Goal: Task Accomplishment & Management: Use online tool/utility

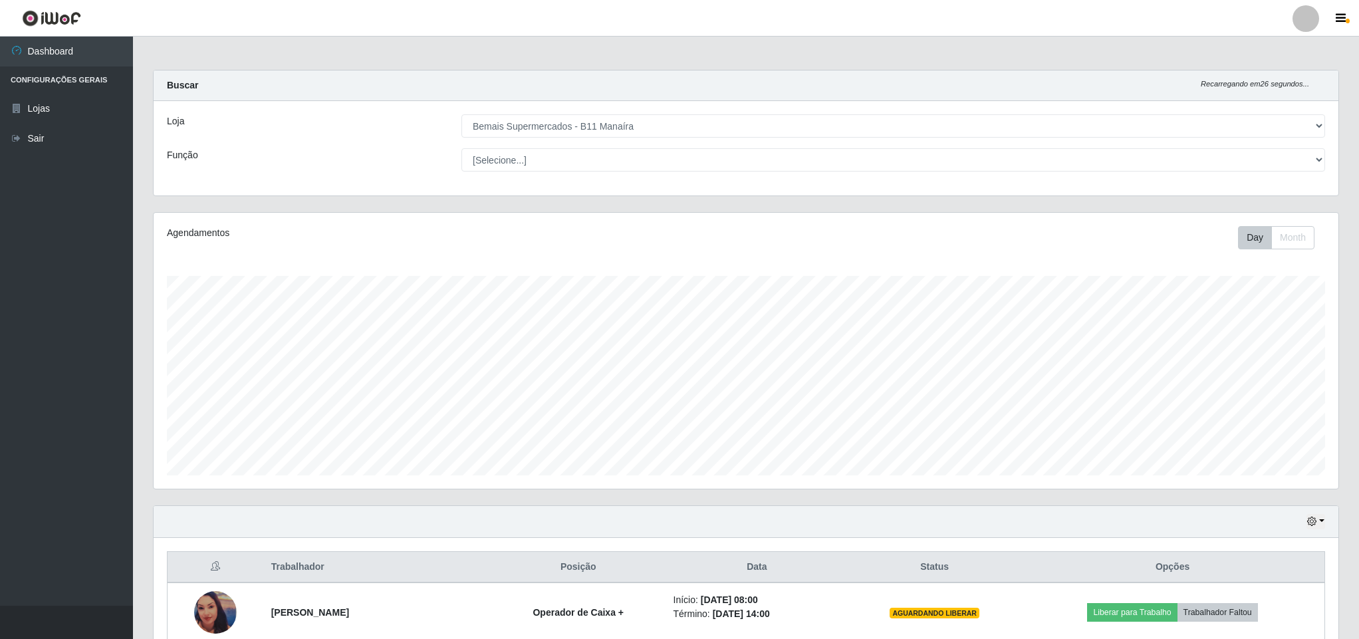
select select "409"
click at [61, 102] on link "Lojas" at bounding box center [66, 109] width 133 height 30
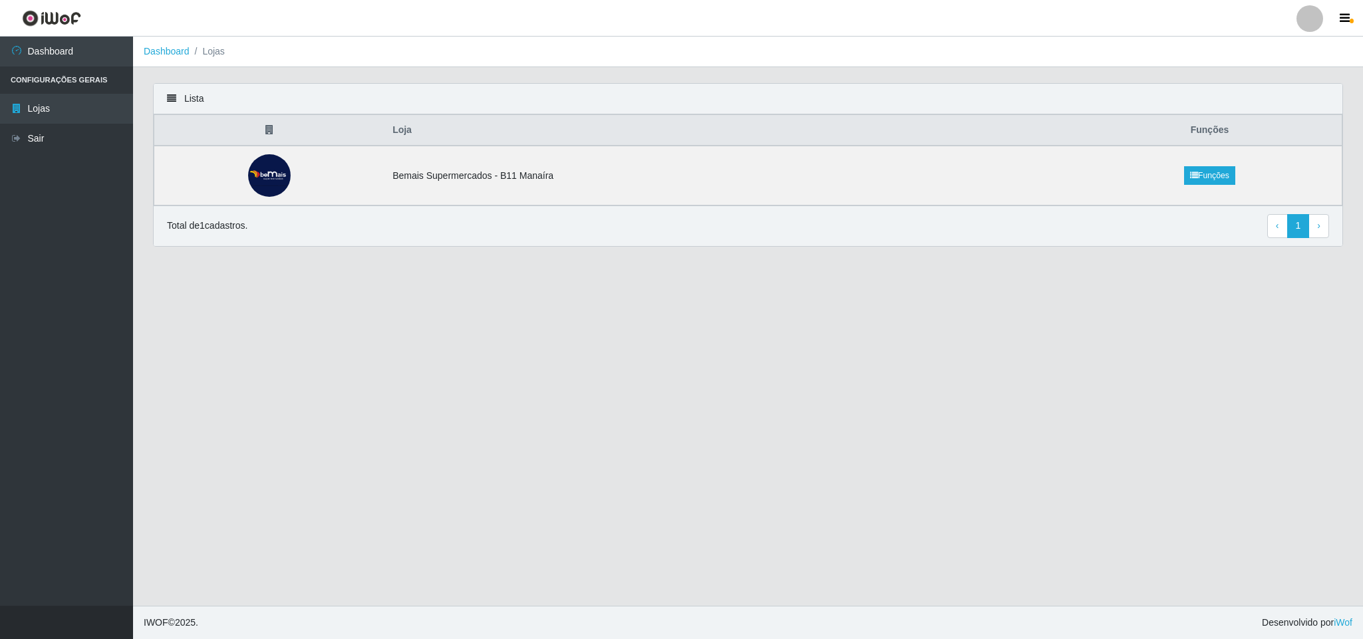
click at [170, 102] on icon at bounding box center [171, 98] width 9 height 9
click at [170, 96] on icon at bounding box center [171, 98] width 9 height 9
click at [39, 46] on link "Dashboard" at bounding box center [66, 52] width 133 height 30
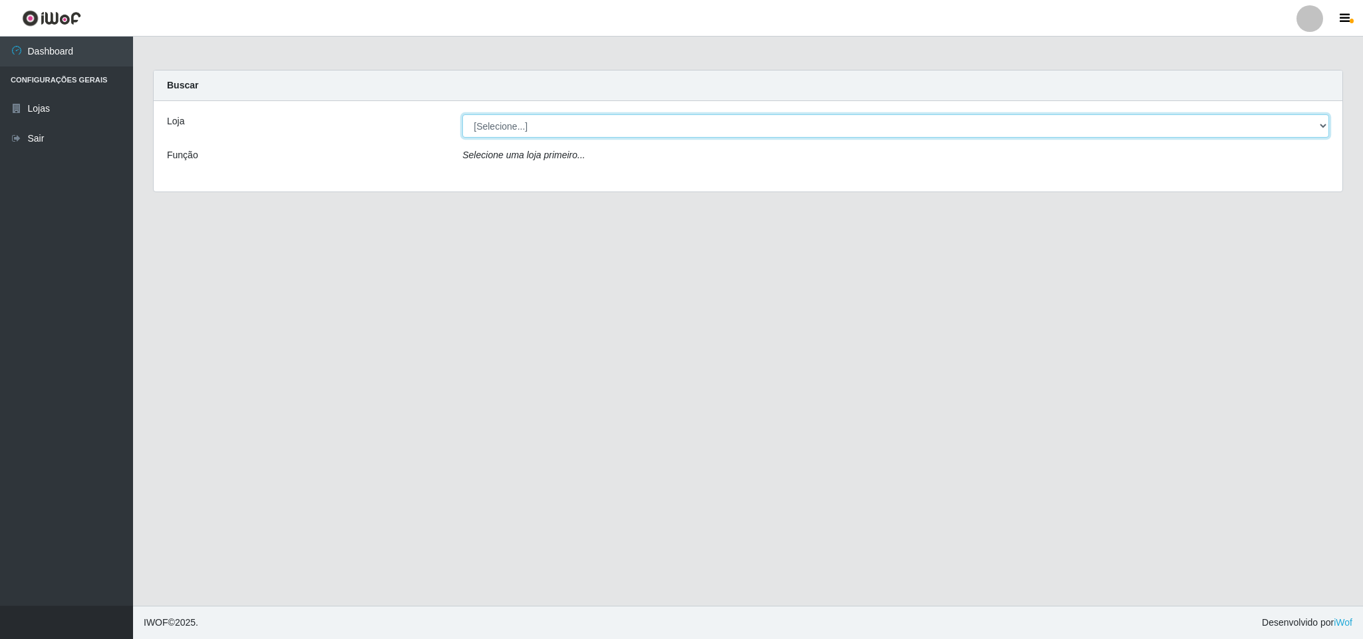
click at [493, 132] on select "[Selecione...] Bemais Supermercados - B11 Manaíra" at bounding box center [895, 125] width 866 height 23
select select "409"
click at [462, 114] on select "[Selecione...] Bemais Supermercados - B11 Manaíra" at bounding box center [895, 125] width 866 height 23
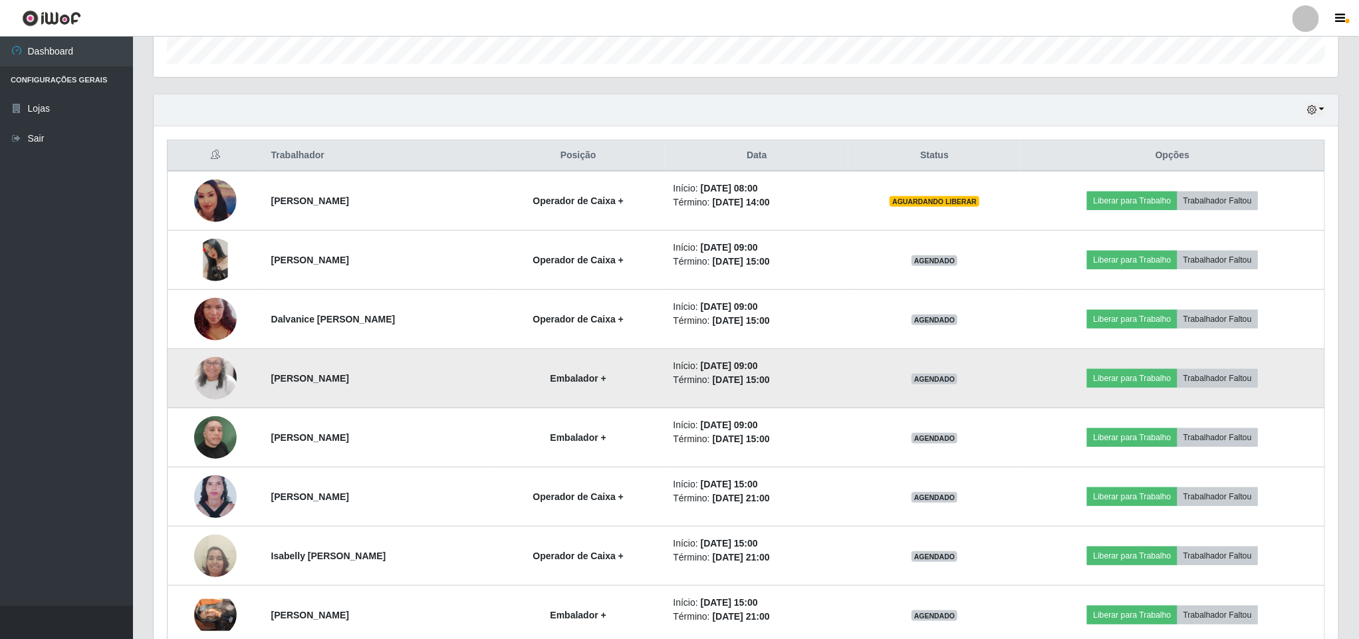
scroll to position [447, 0]
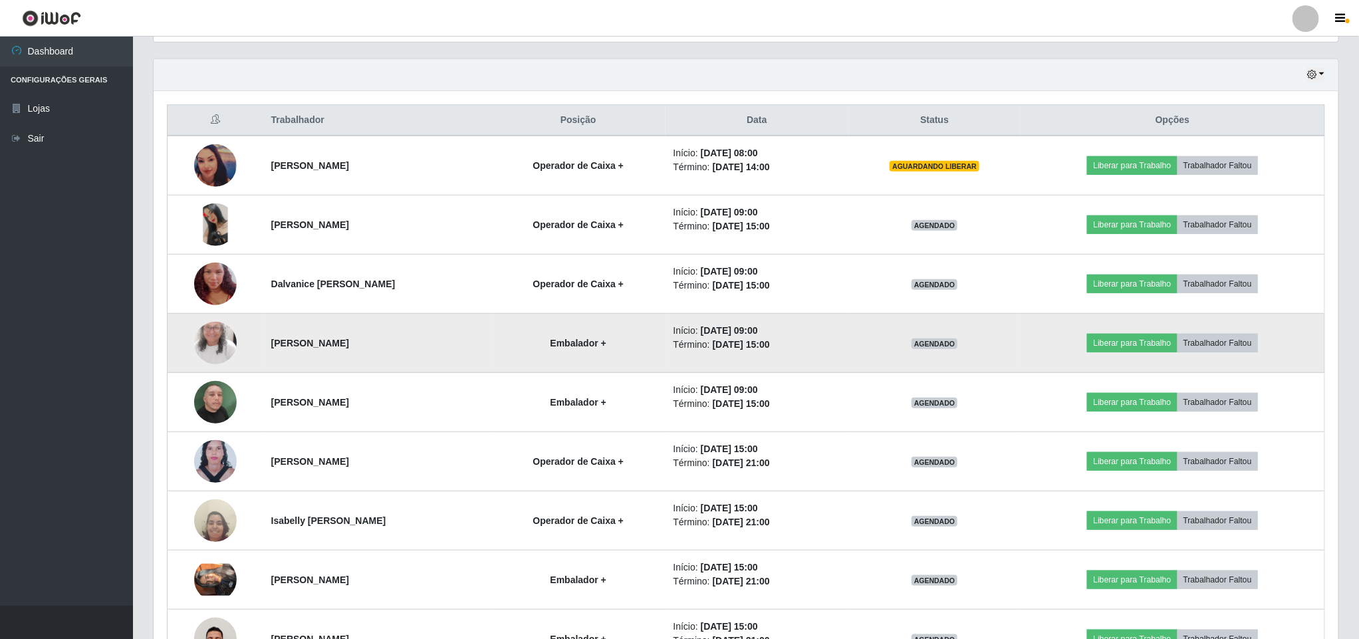
click at [201, 353] on img at bounding box center [215, 343] width 43 height 92
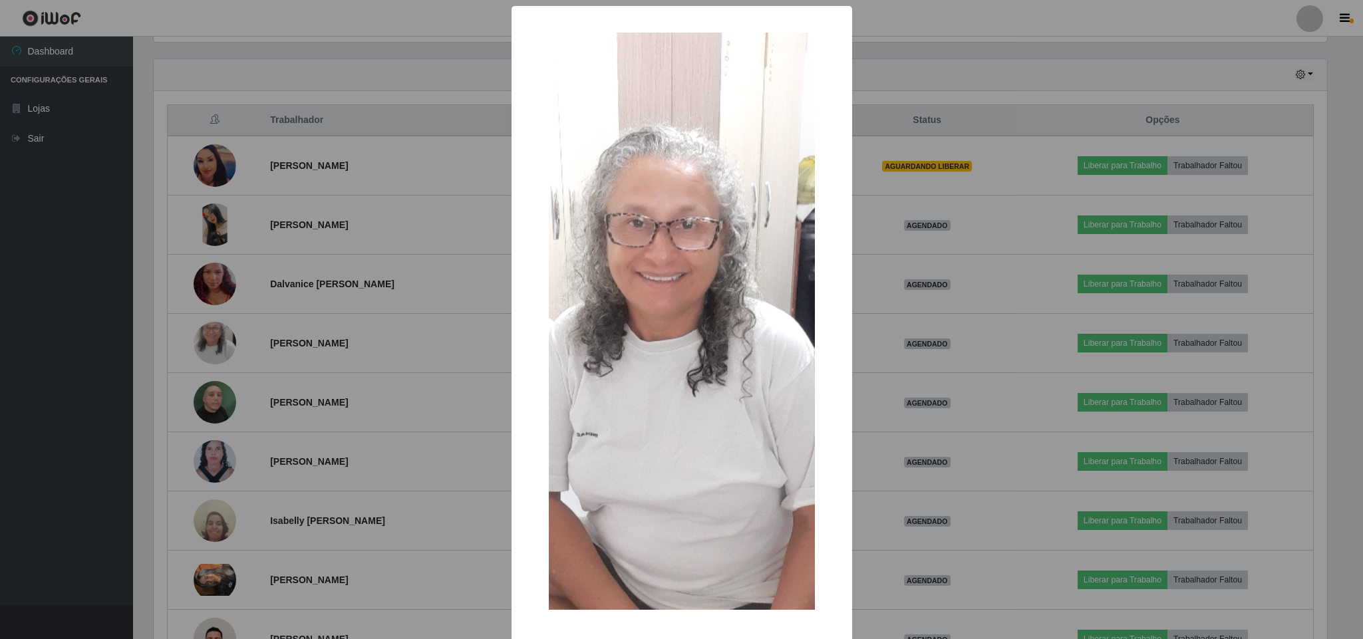
click at [296, 360] on div "× OK Cancel" at bounding box center [681, 319] width 1363 height 639
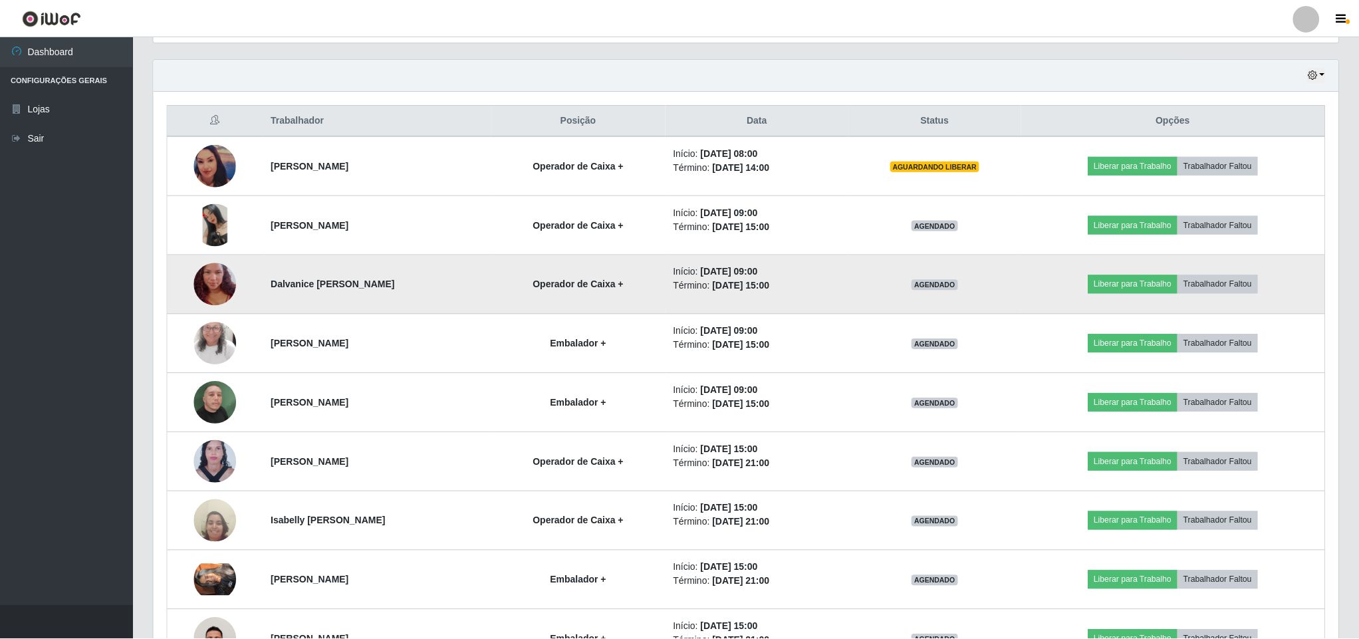
scroll to position [277, 1184]
click at [1157, 284] on button "Liberar para Trabalho" at bounding box center [1132, 284] width 90 height 19
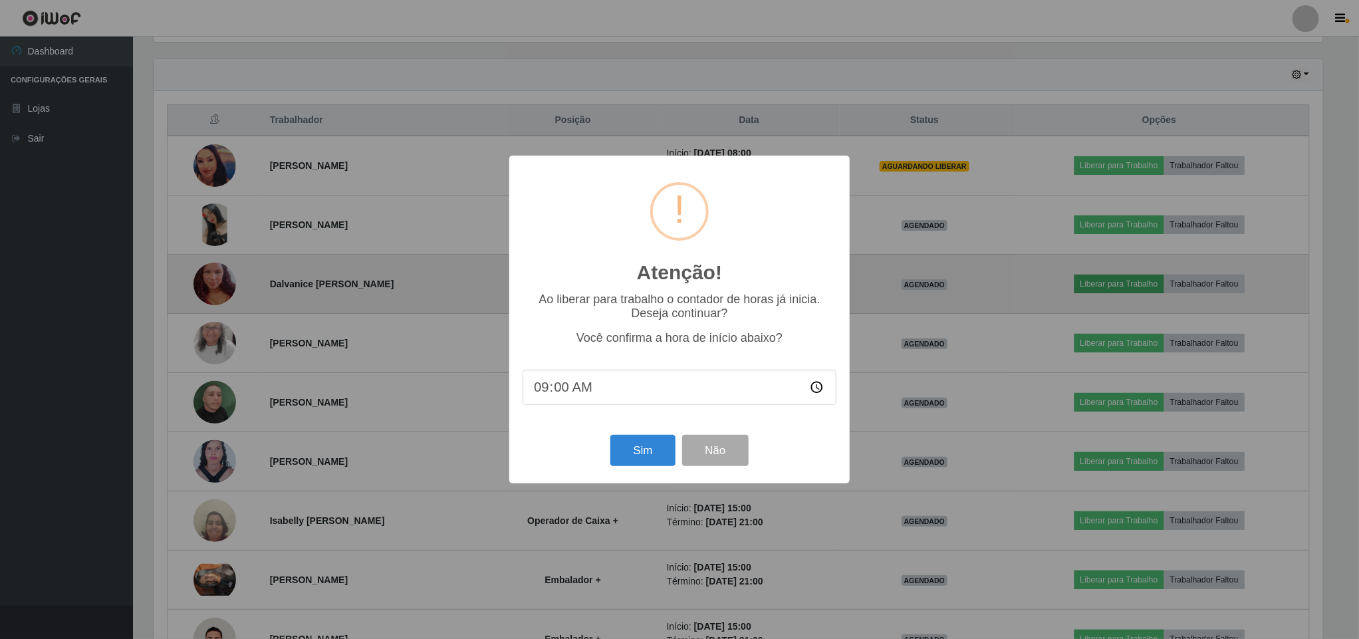
scroll to position [277, 1173]
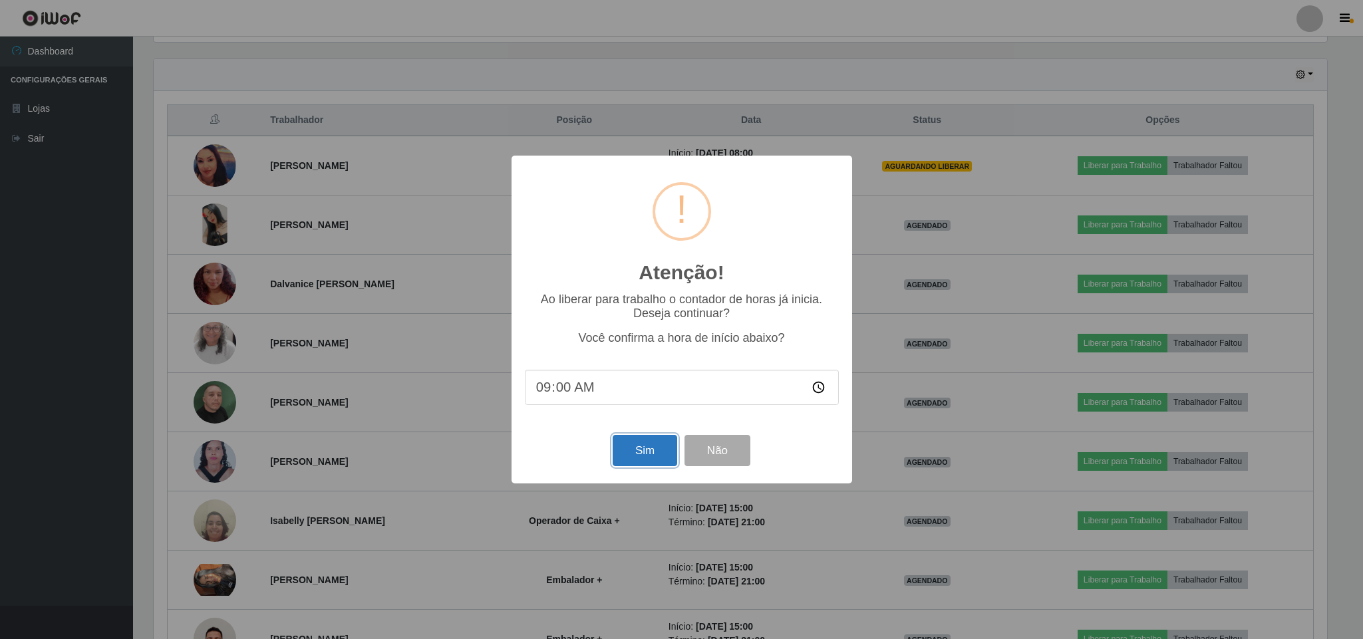
click at [653, 463] on button "Sim" at bounding box center [644, 450] width 65 height 31
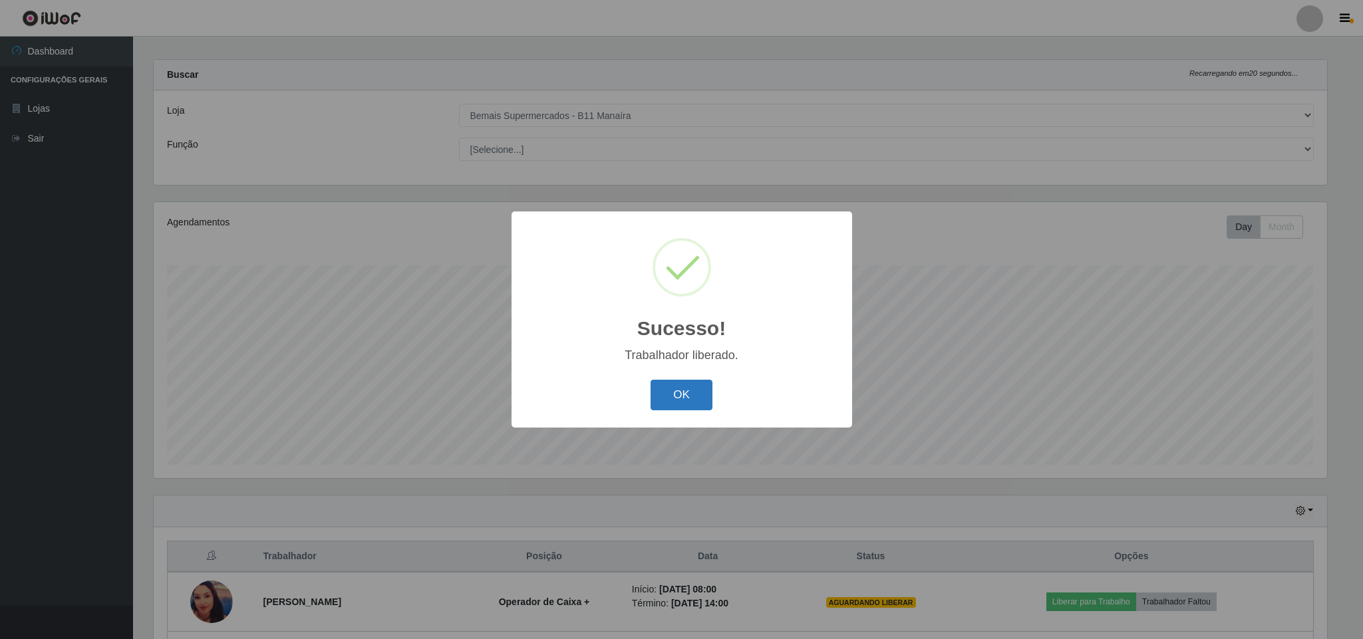
click at [696, 404] on button "OK" at bounding box center [681, 395] width 62 height 31
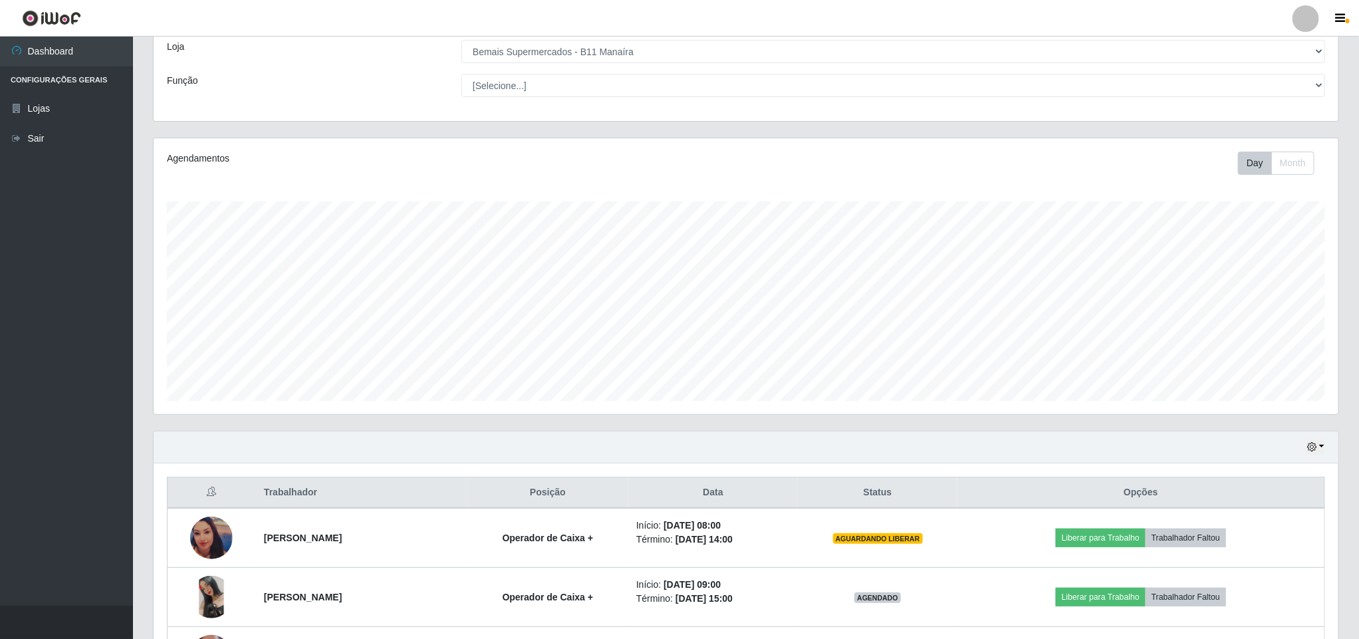
scroll to position [310, 0]
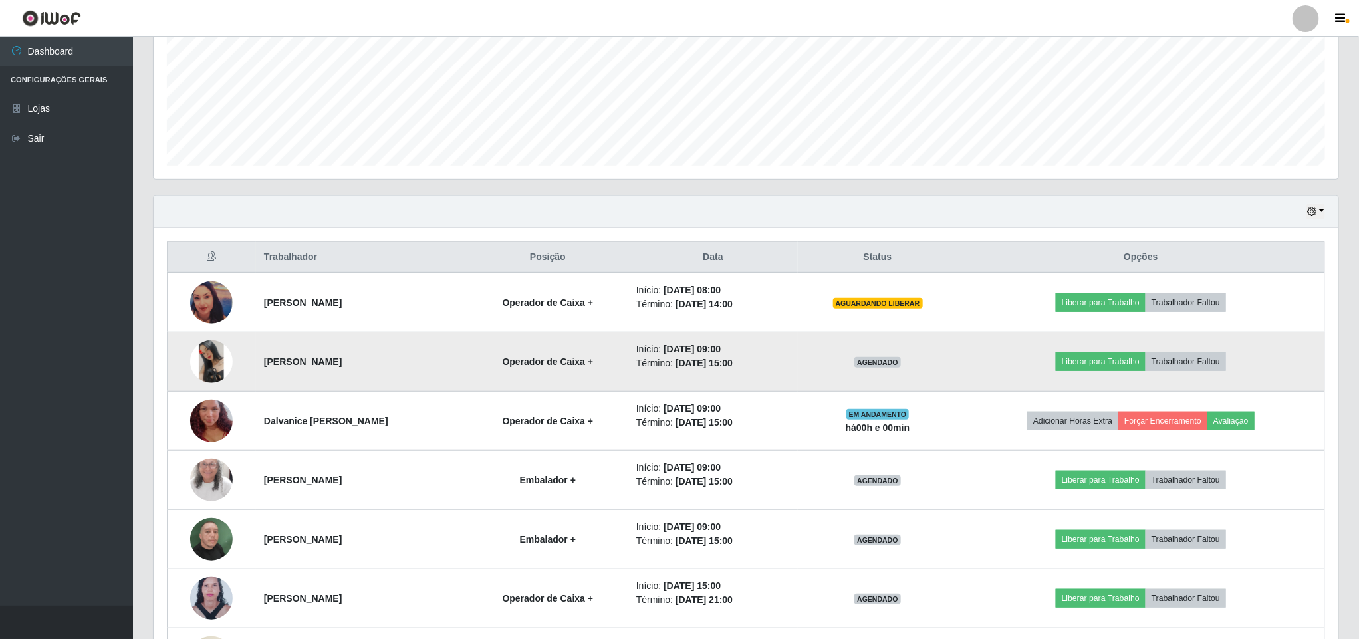
click at [206, 368] on img at bounding box center [211, 361] width 43 height 43
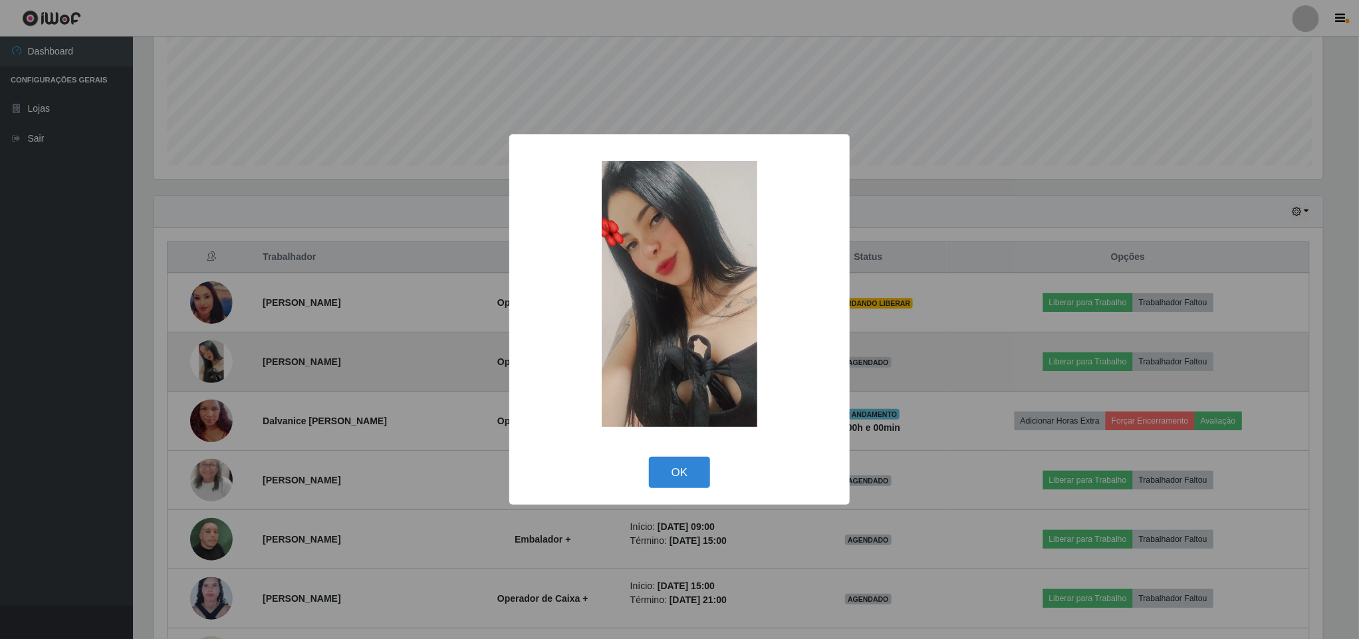
scroll to position [277, 1173]
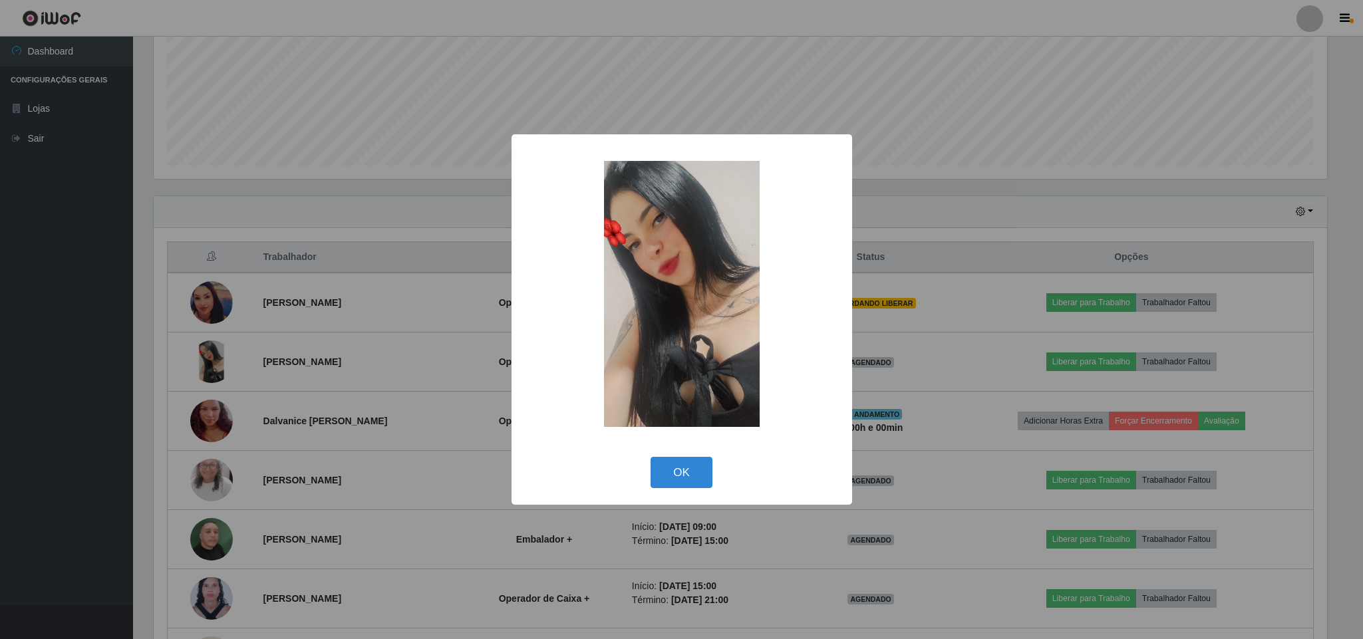
click at [910, 382] on div "× OK Cancel" at bounding box center [681, 319] width 1363 height 639
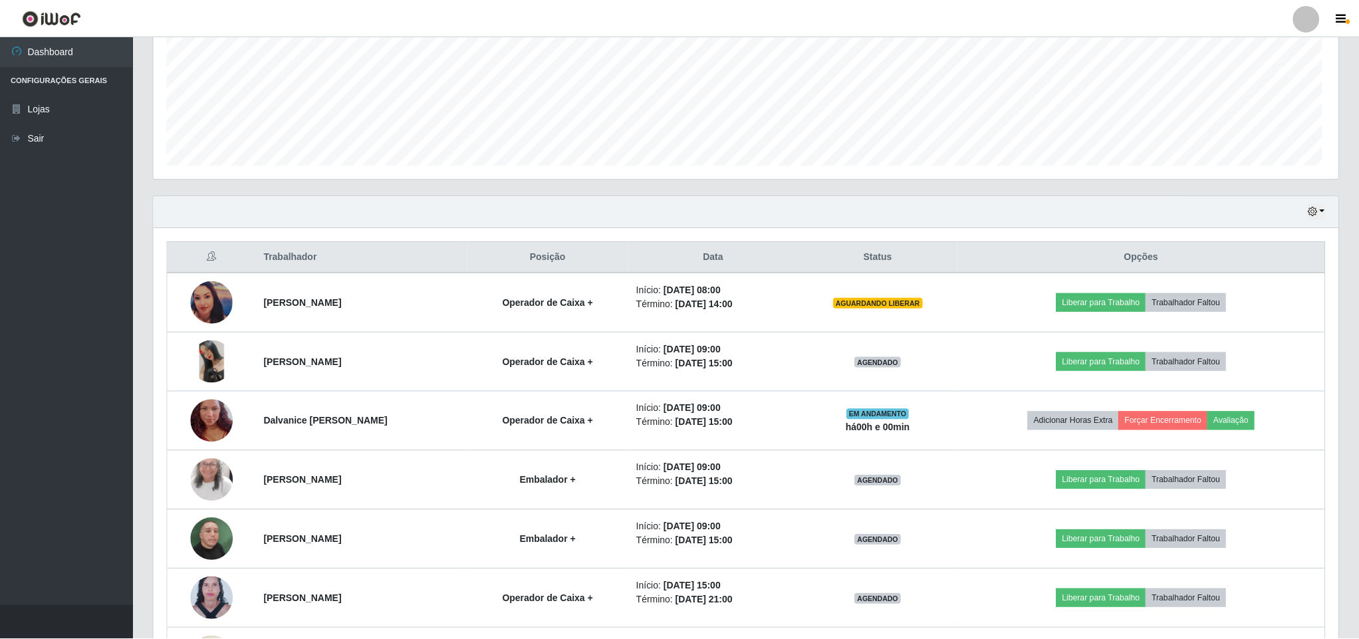
scroll to position [277, 1184]
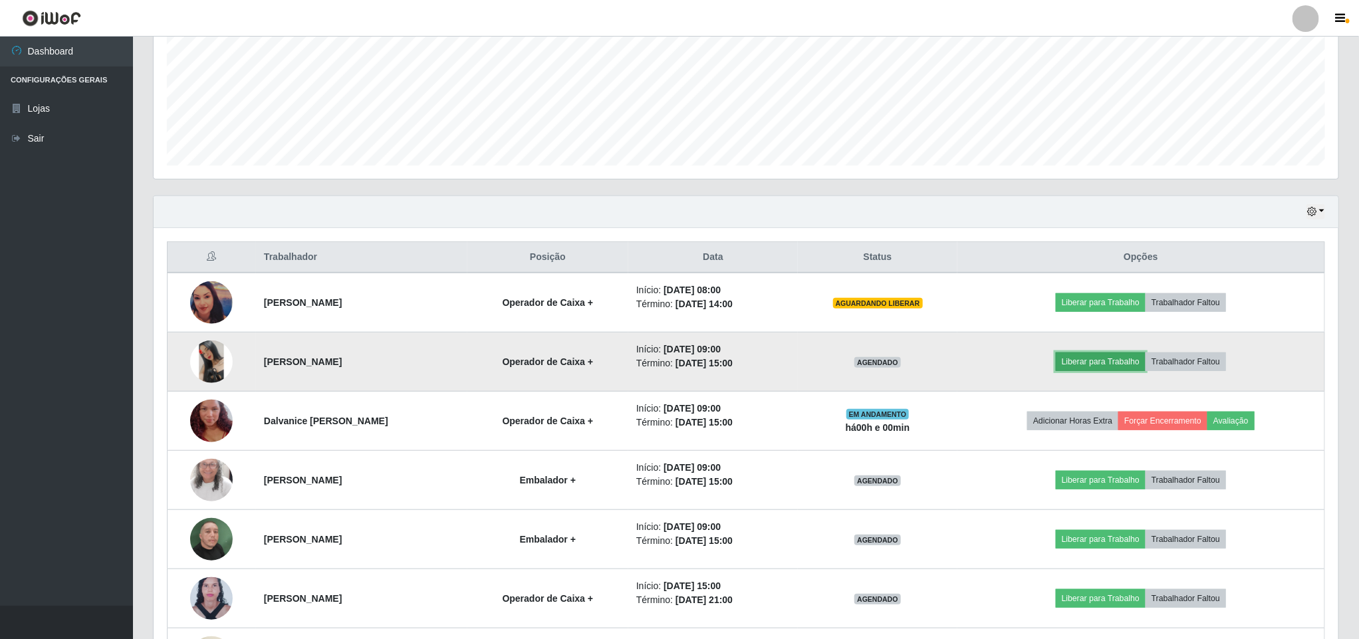
click at [1103, 370] on button "Liberar para Trabalho" at bounding box center [1101, 361] width 90 height 19
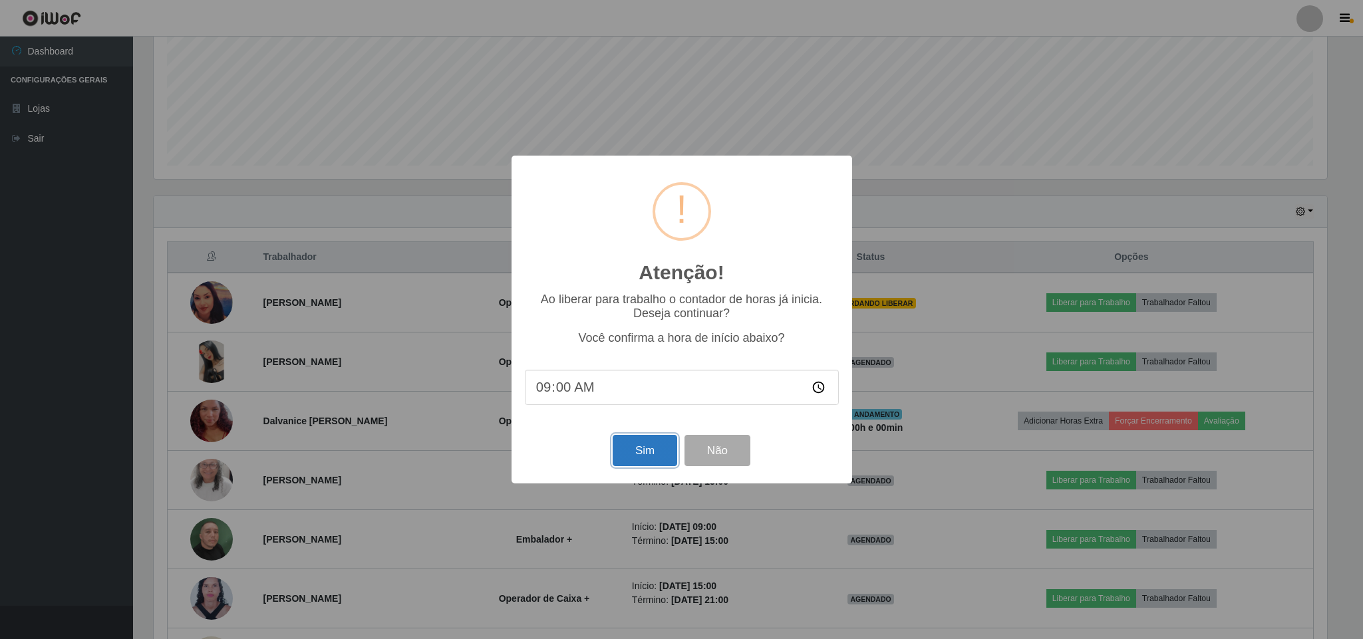
click at [643, 446] on button "Sim" at bounding box center [644, 450] width 65 height 31
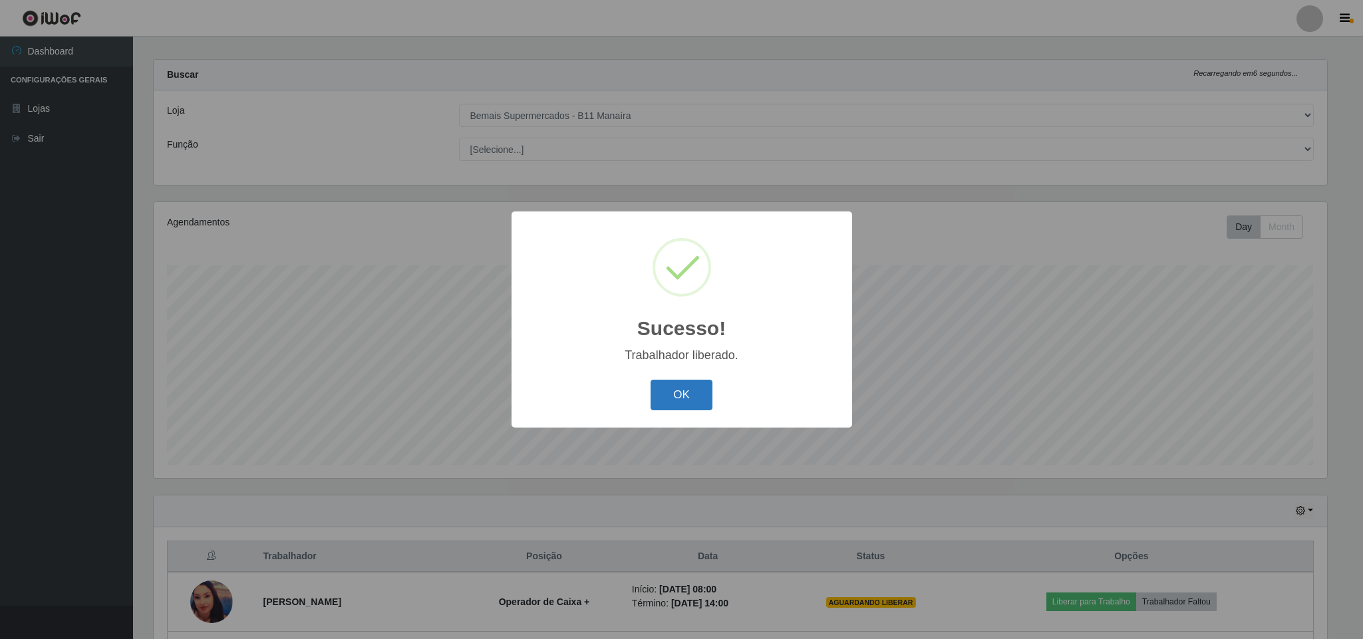
click at [683, 408] on button "OK" at bounding box center [681, 395] width 62 height 31
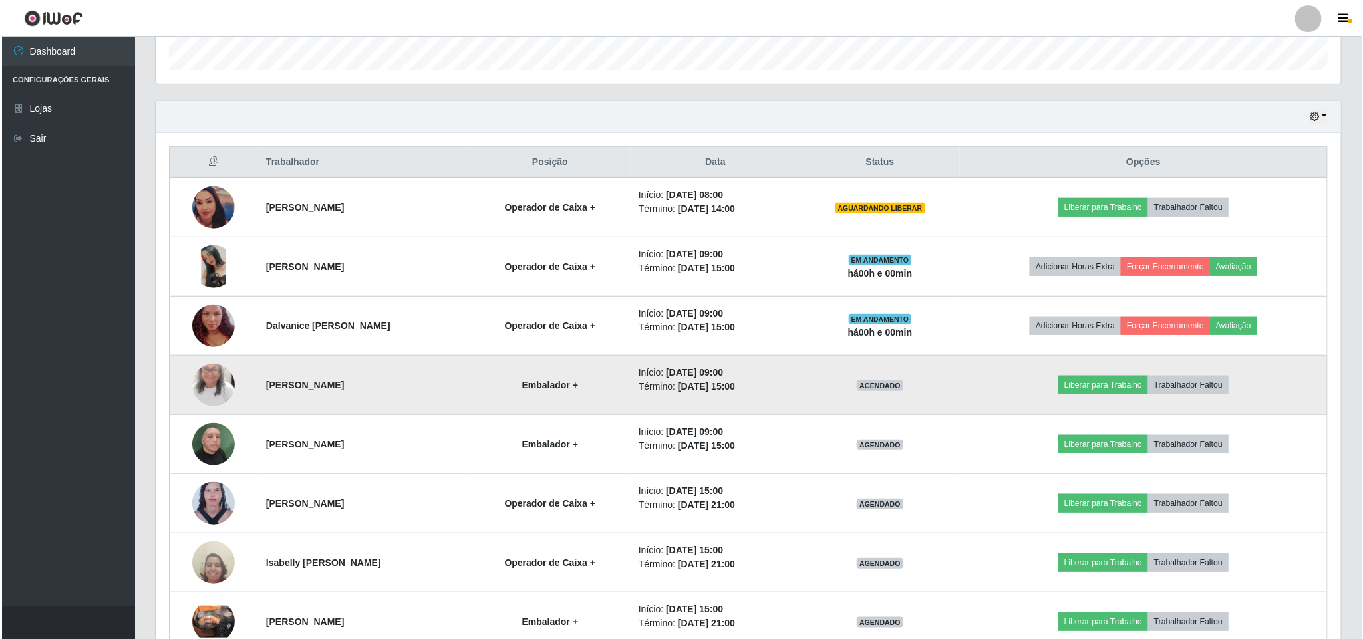
scroll to position [410, 0]
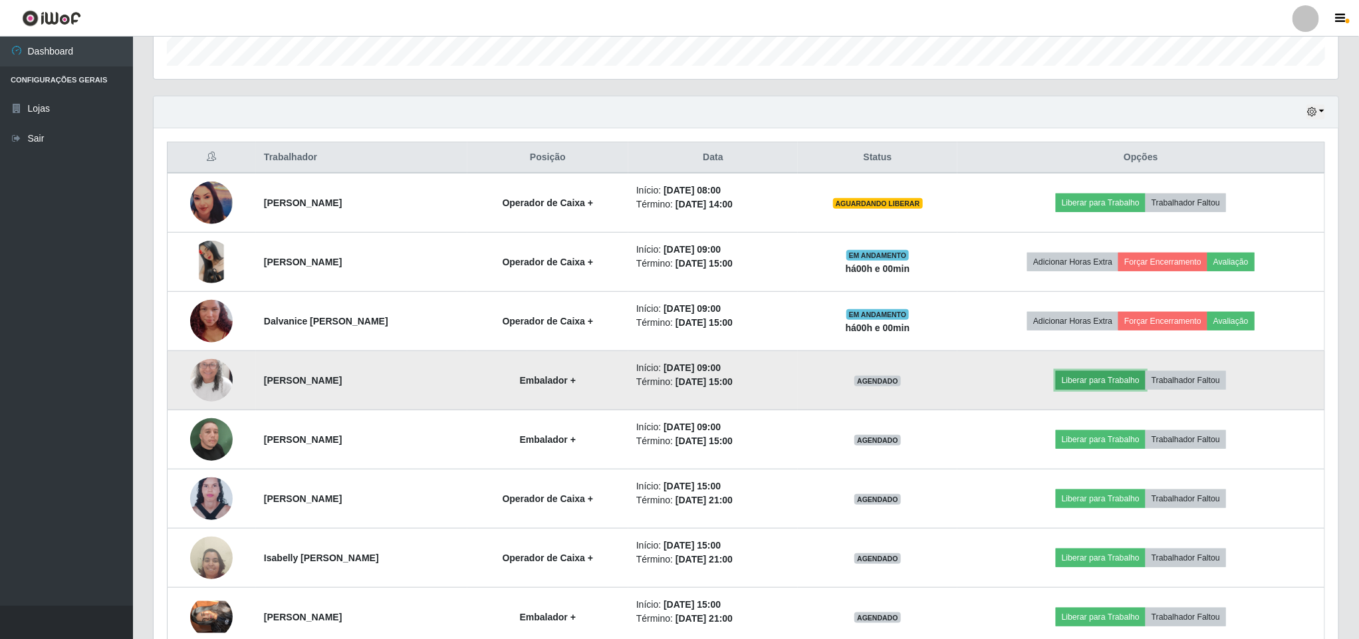
click at [1100, 384] on button "Liberar para Trabalho" at bounding box center [1101, 380] width 90 height 19
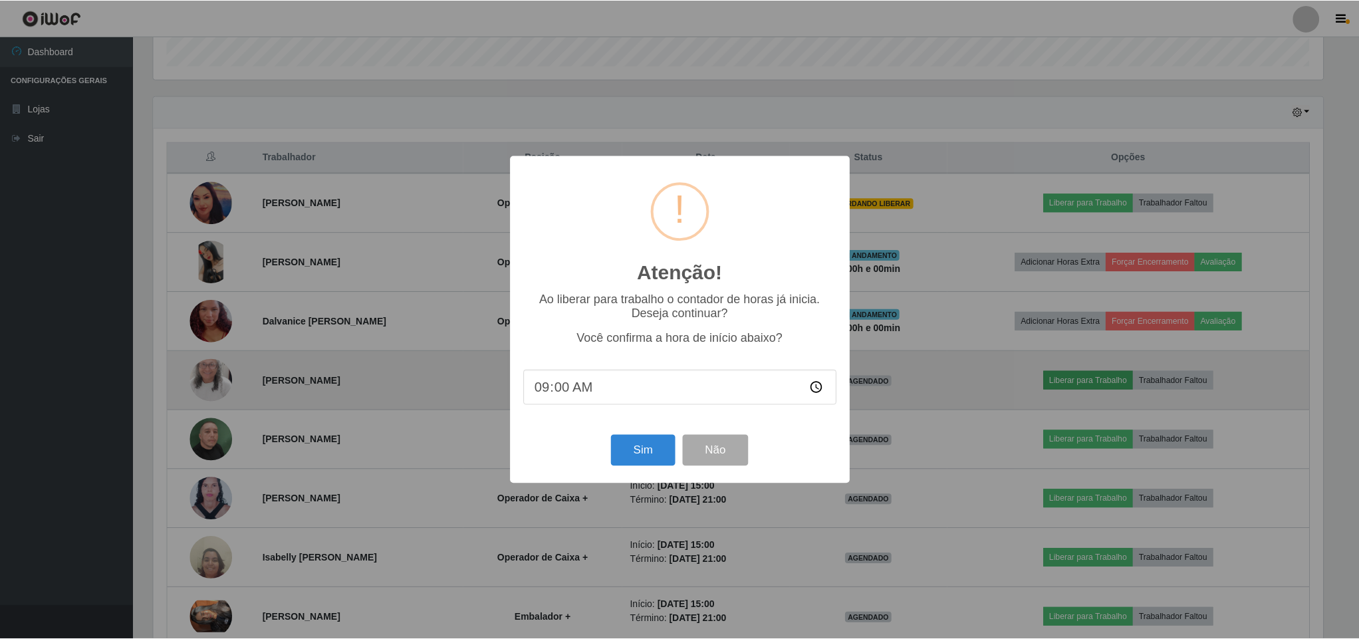
scroll to position [277, 1173]
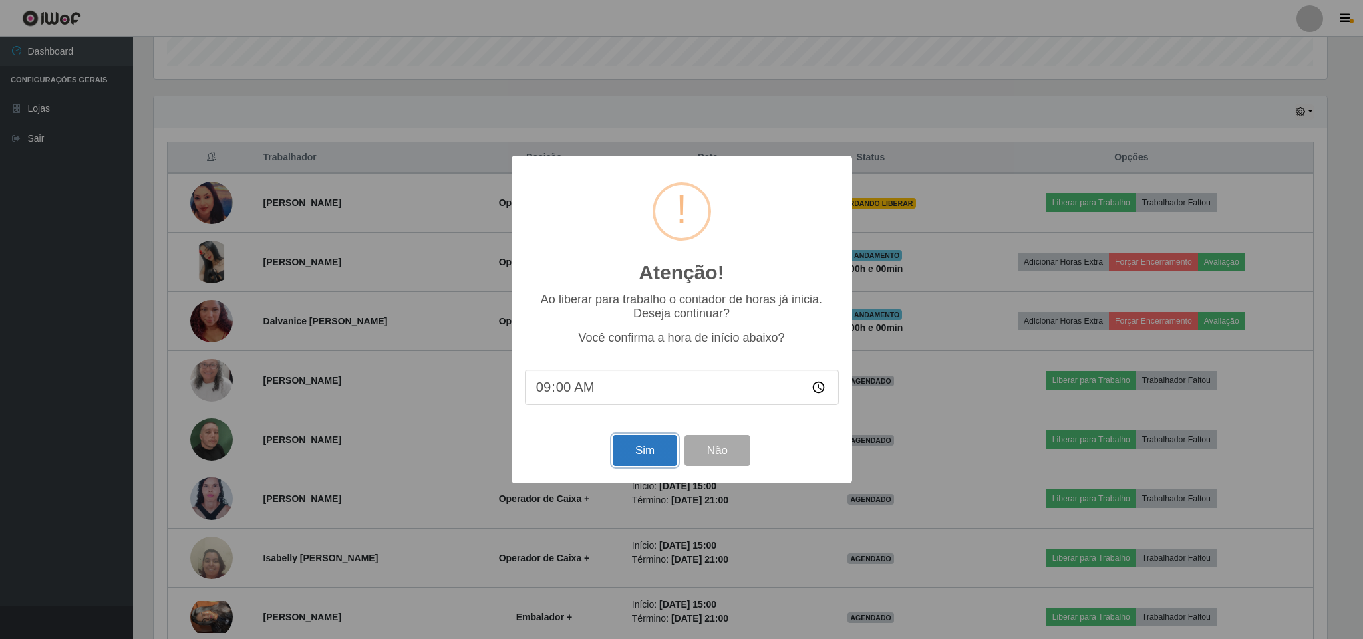
click at [655, 453] on button "Sim" at bounding box center [644, 450] width 65 height 31
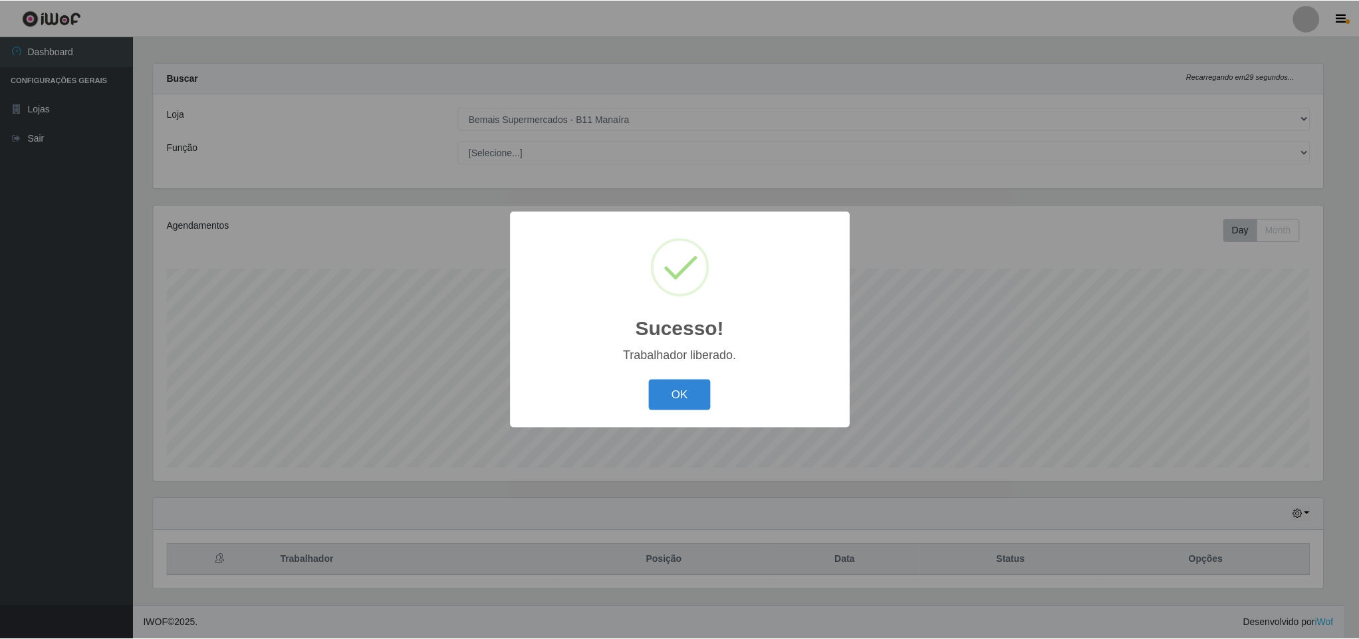
scroll to position [0, 0]
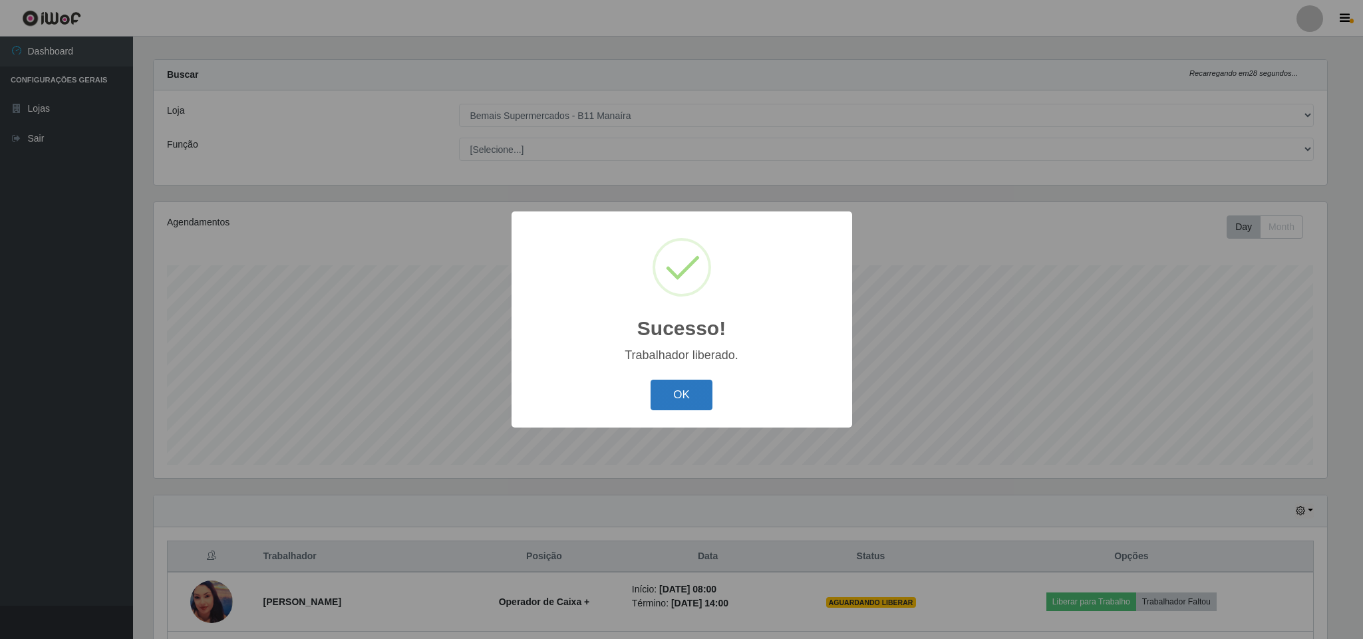
click at [699, 393] on button "OK" at bounding box center [681, 395] width 62 height 31
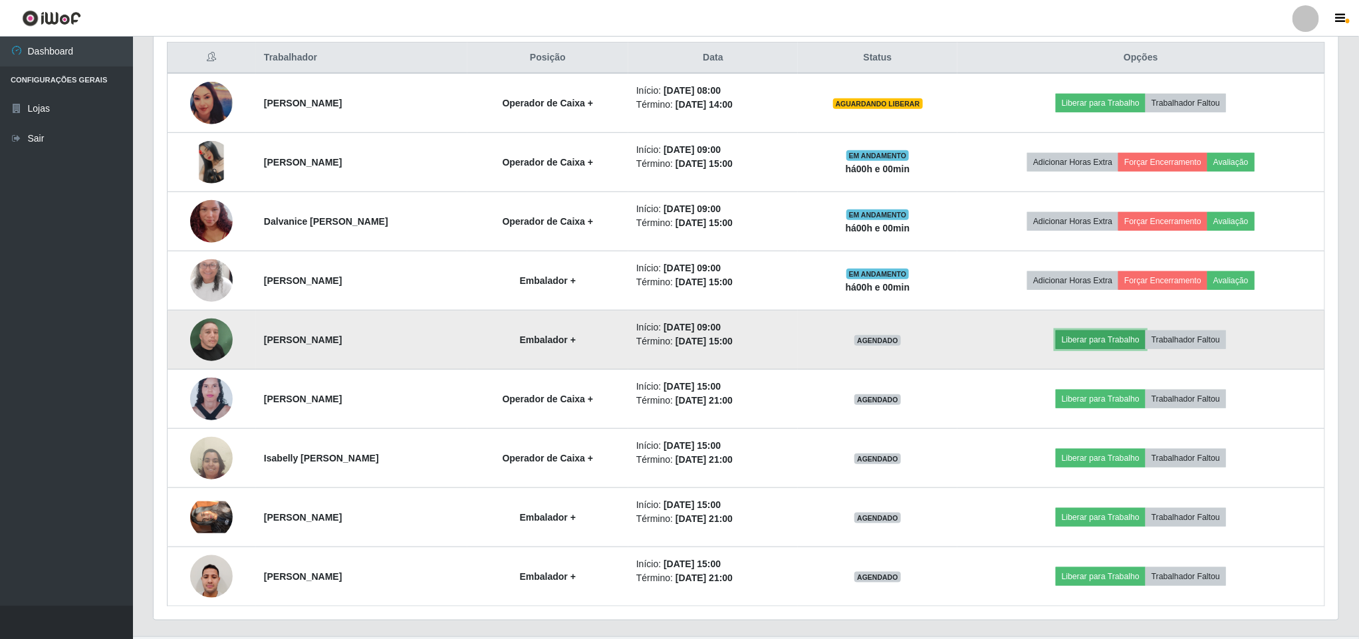
click at [1101, 341] on button "Liberar para Trabalho" at bounding box center [1101, 339] width 90 height 19
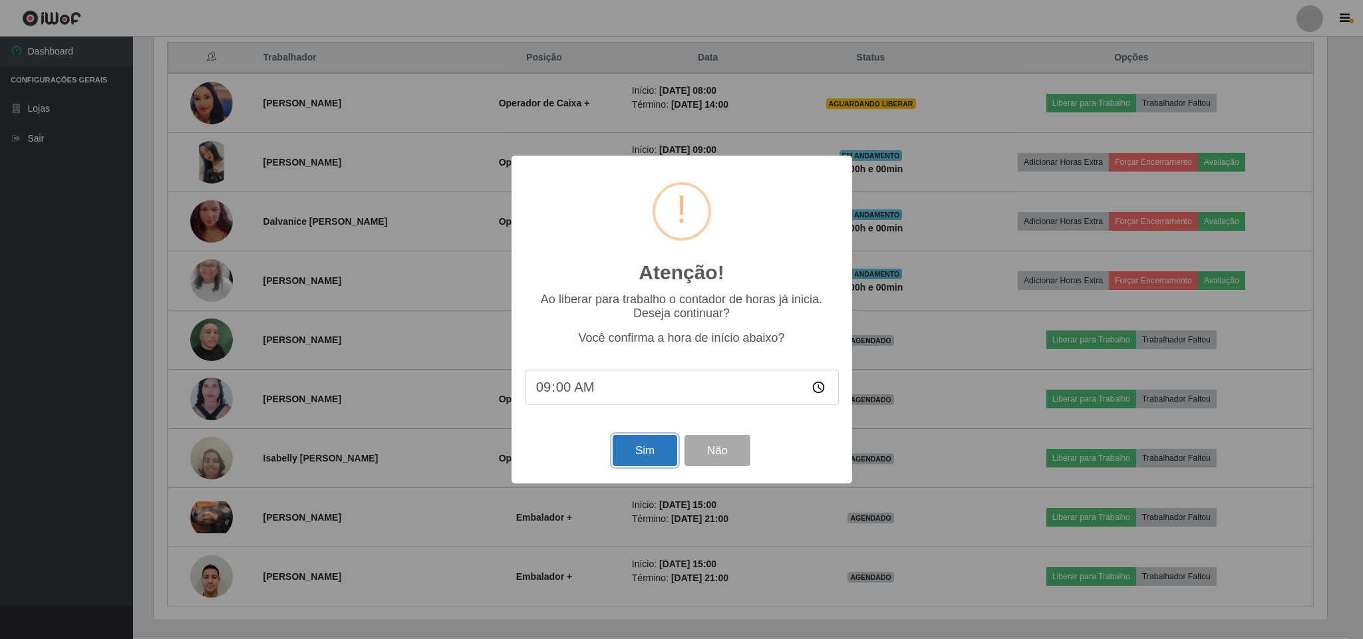
click at [636, 452] on button "Sim" at bounding box center [644, 450] width 65 height 31
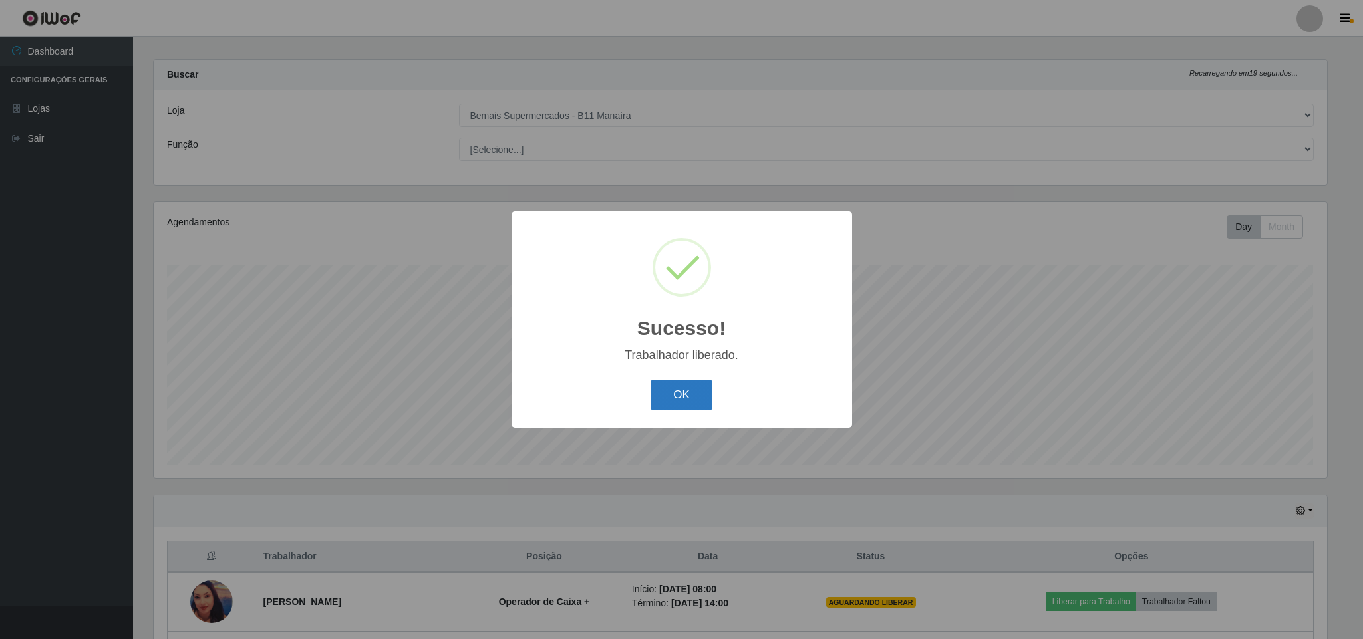
click at [669, 389] on button "OK" at bounding box center [681, 395] width 62 height 31
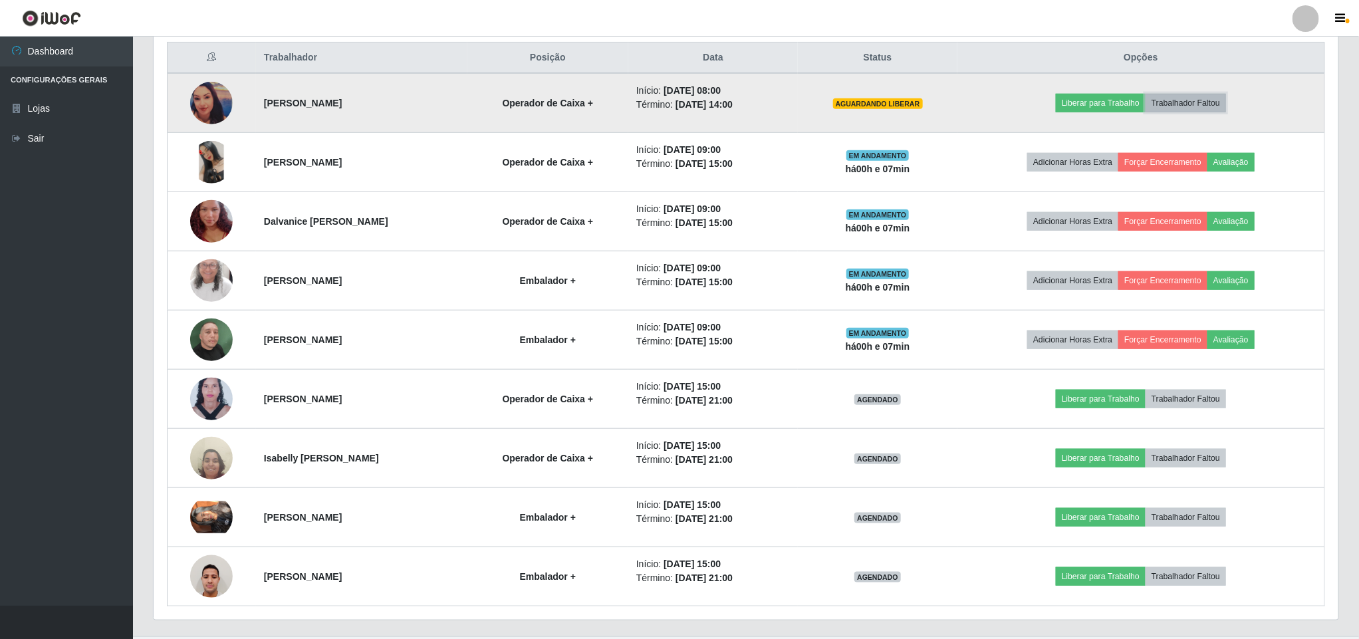
click at [1197, 106] on button "Trabalhador Faltou" at bounding box center [1186, 103] width 80 height 19
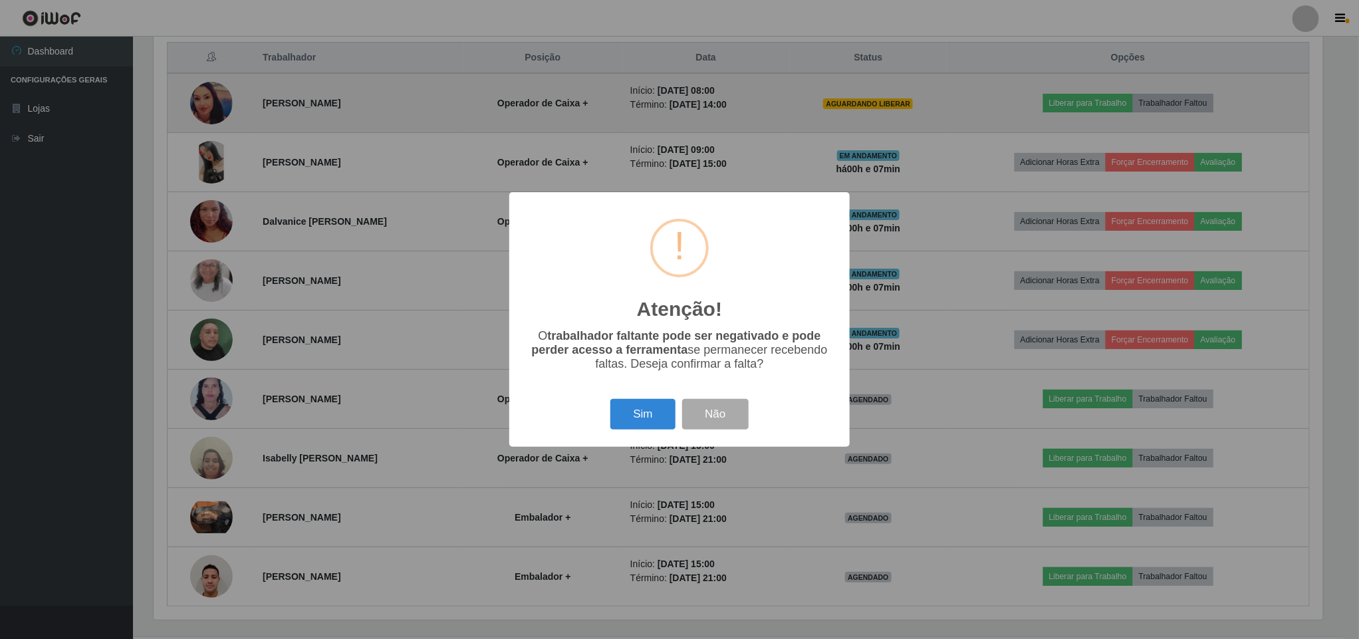
scroll to position [277, 1173]
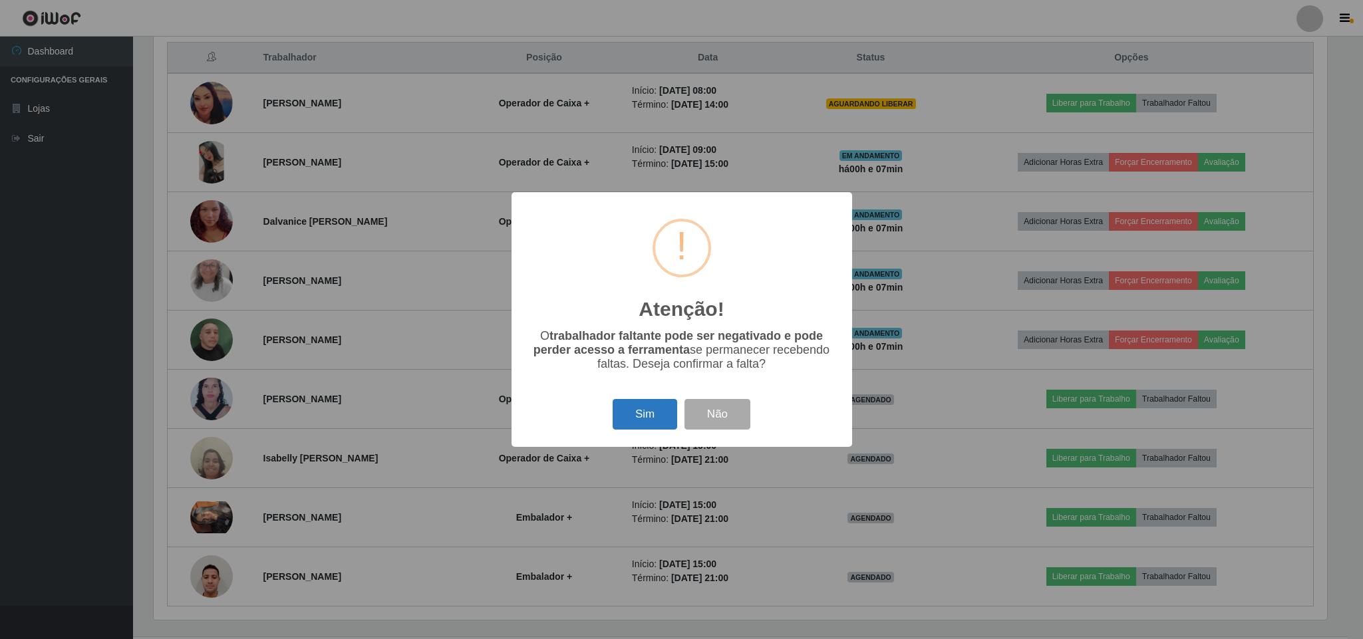
click at [640, 413] on button "Sim" at bounding box center [644, 414] width 65 height 31
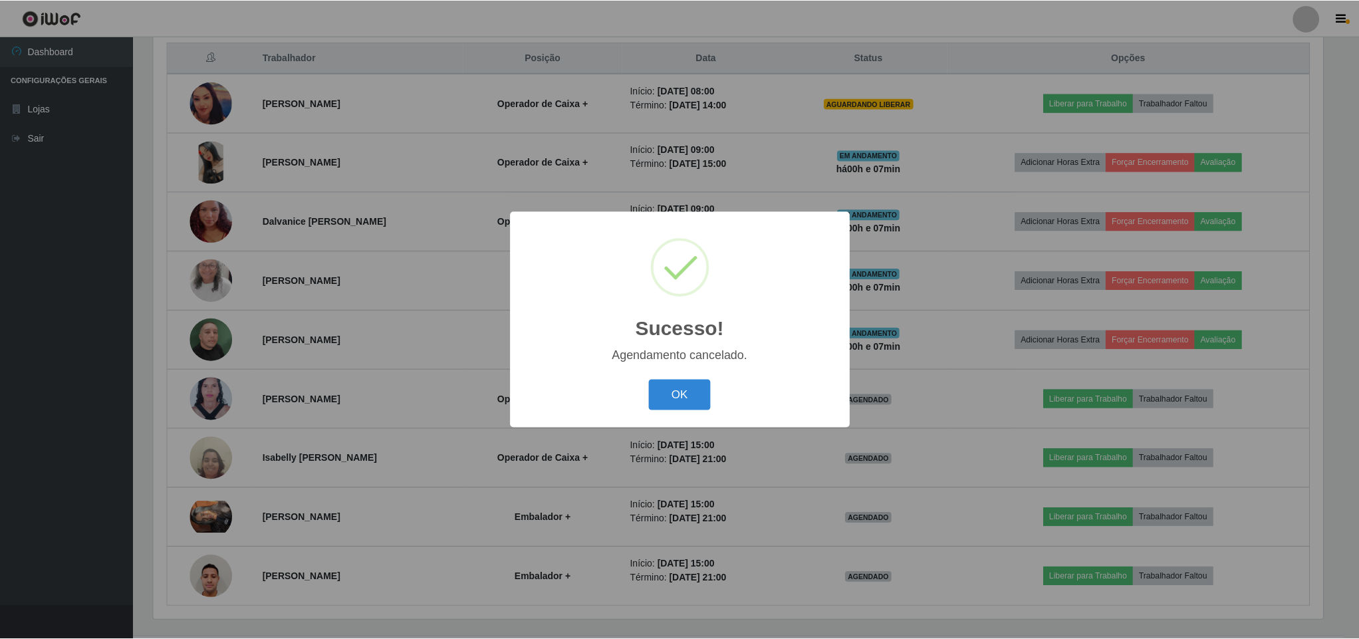
scroll to position [487, 0]
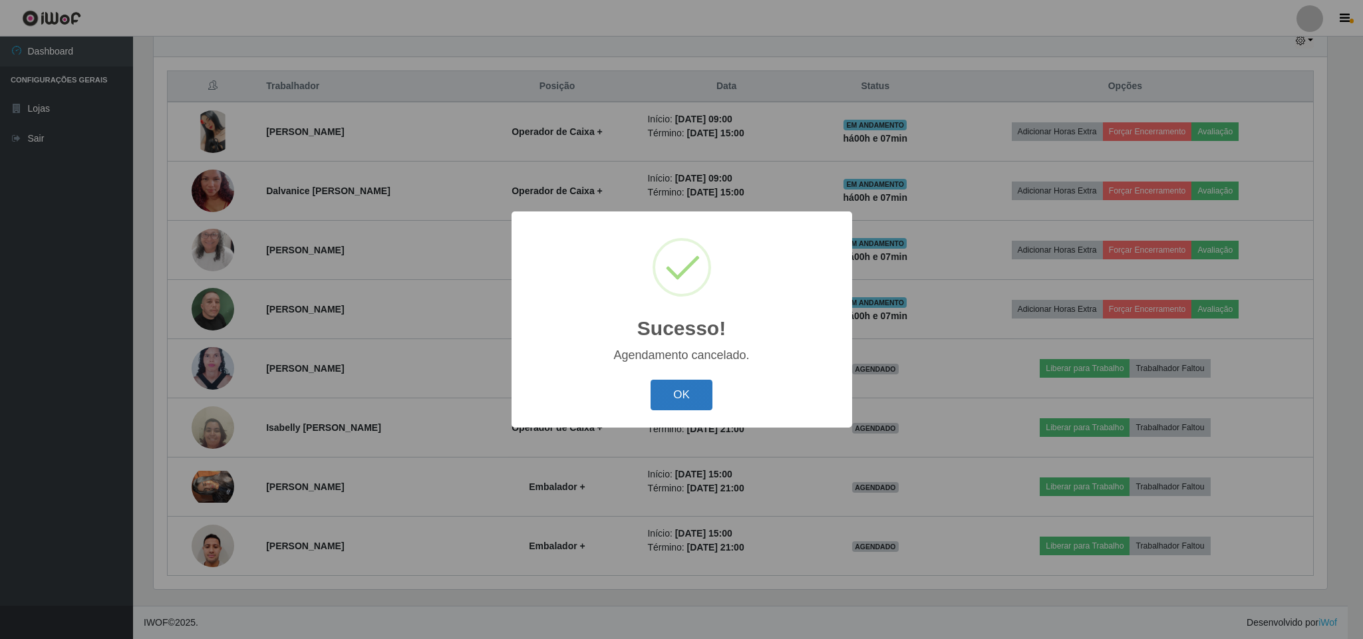
click at [679, 389] on button "OK" at bounding box center [681, 395] width 62 height 31
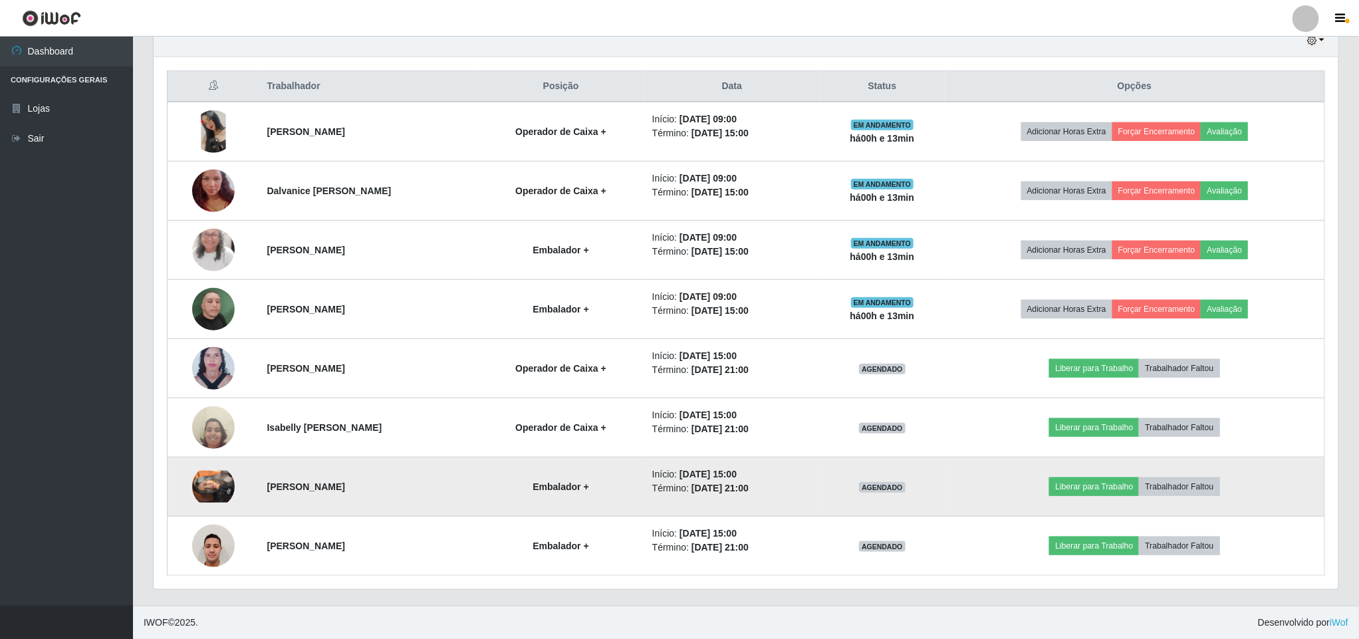
click at [220, 485] on img at bounding box center [213, 487] width 43 height 32
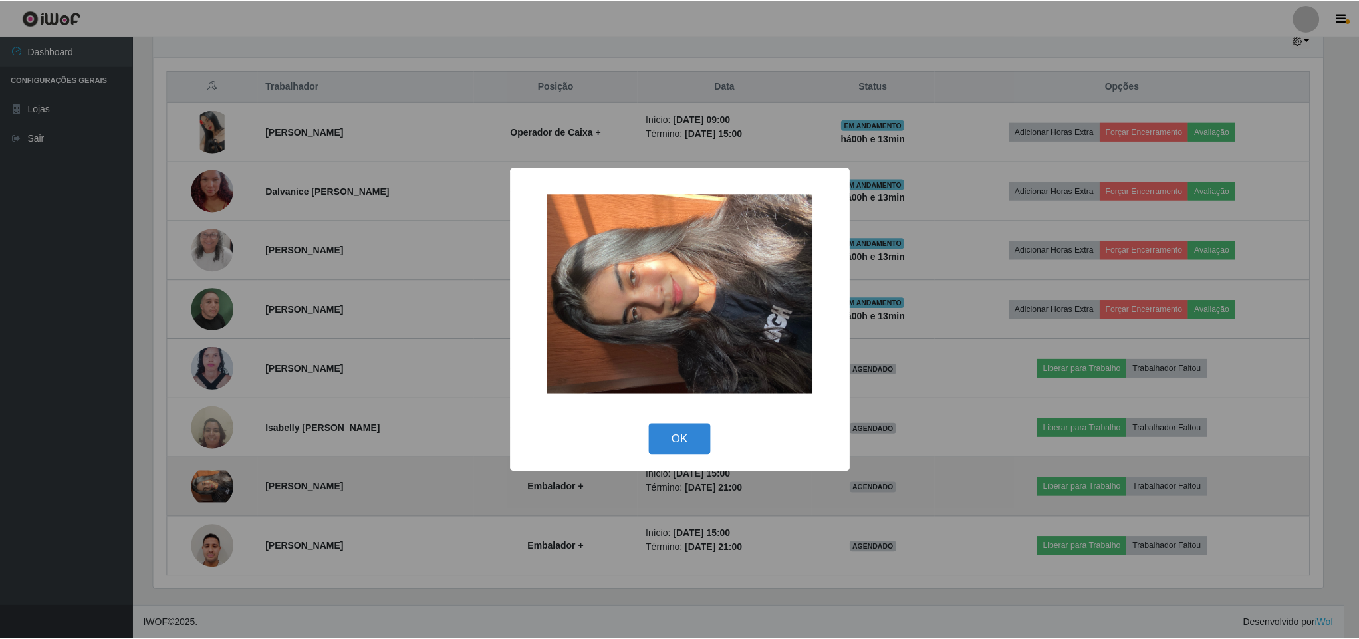
scroll to position [277, 1173]
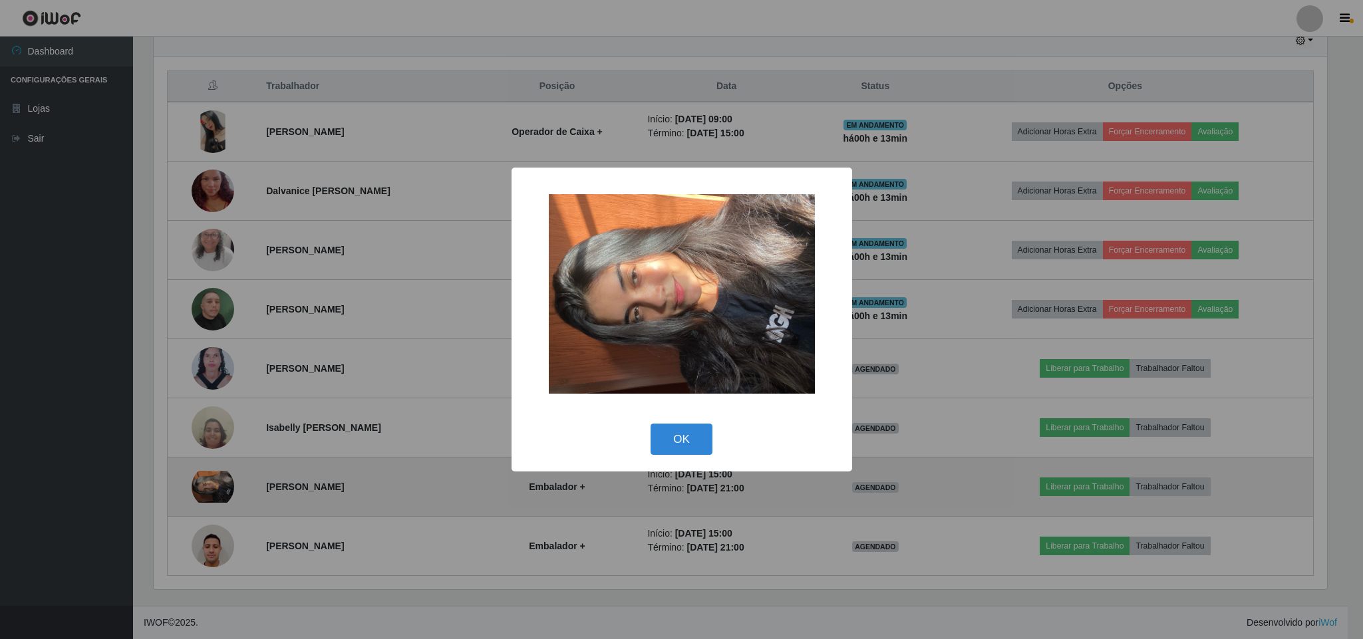
click at [220, 485] on div "× OK Cancel" at bounding box center [681, 319] width 1363 height 639
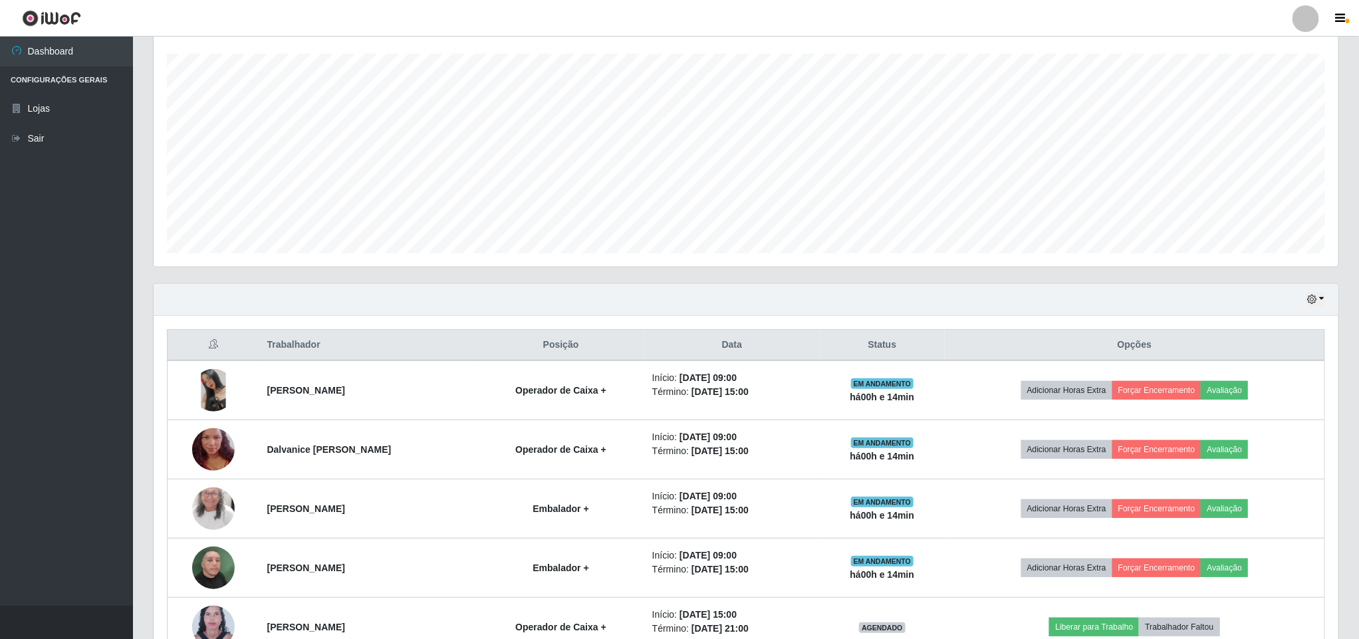
scroll to position [188, 0]
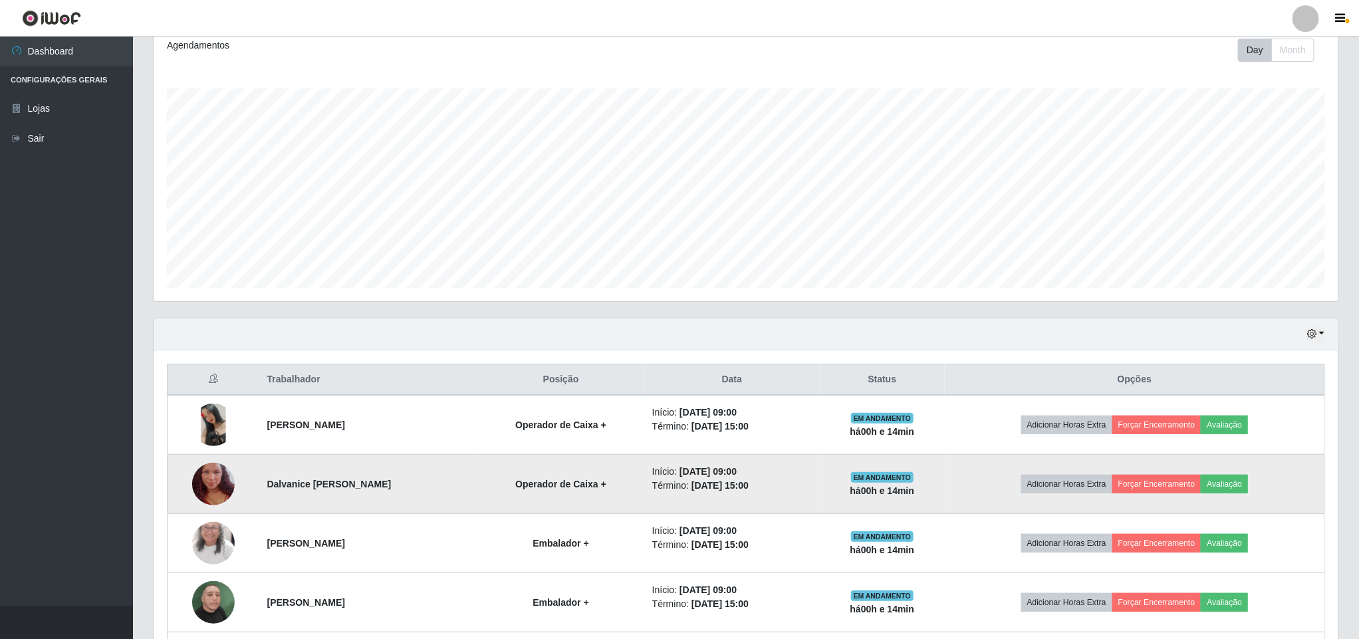
click at [207, 491] on img at bounding box center [213, 484] width 43 height 76
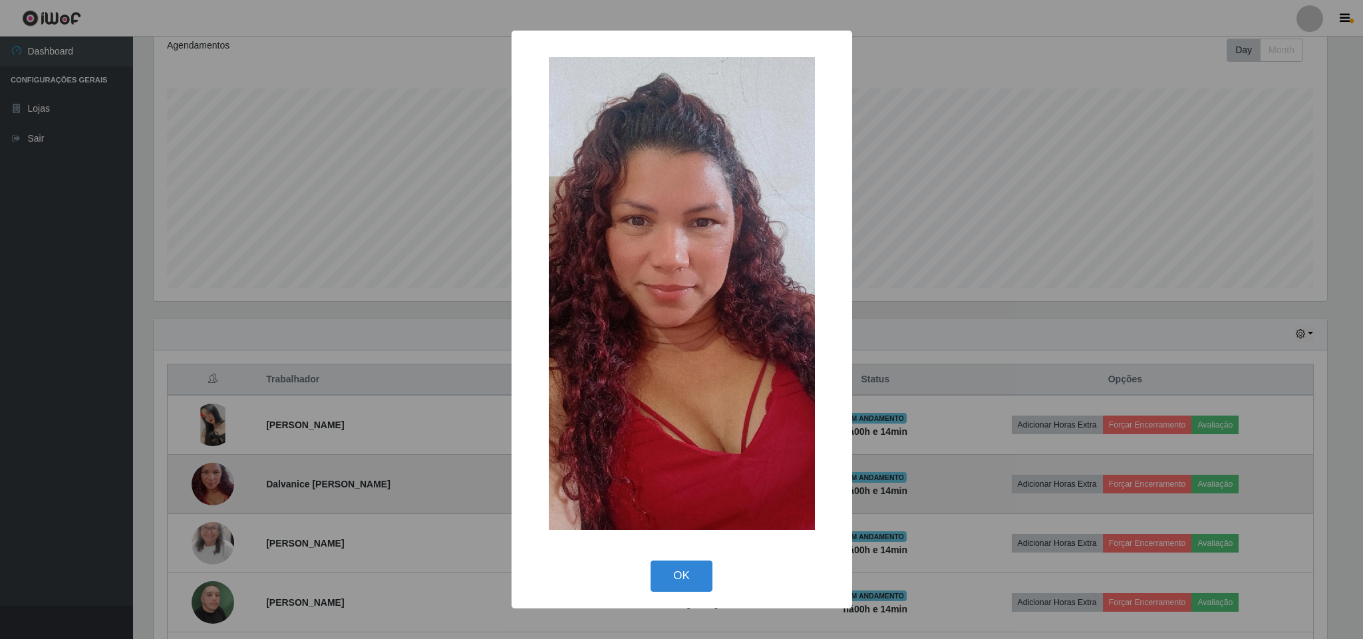
click at [207, 491] on div "× OK Cancel" at bounding box center [681, 319] width 1363 height 639
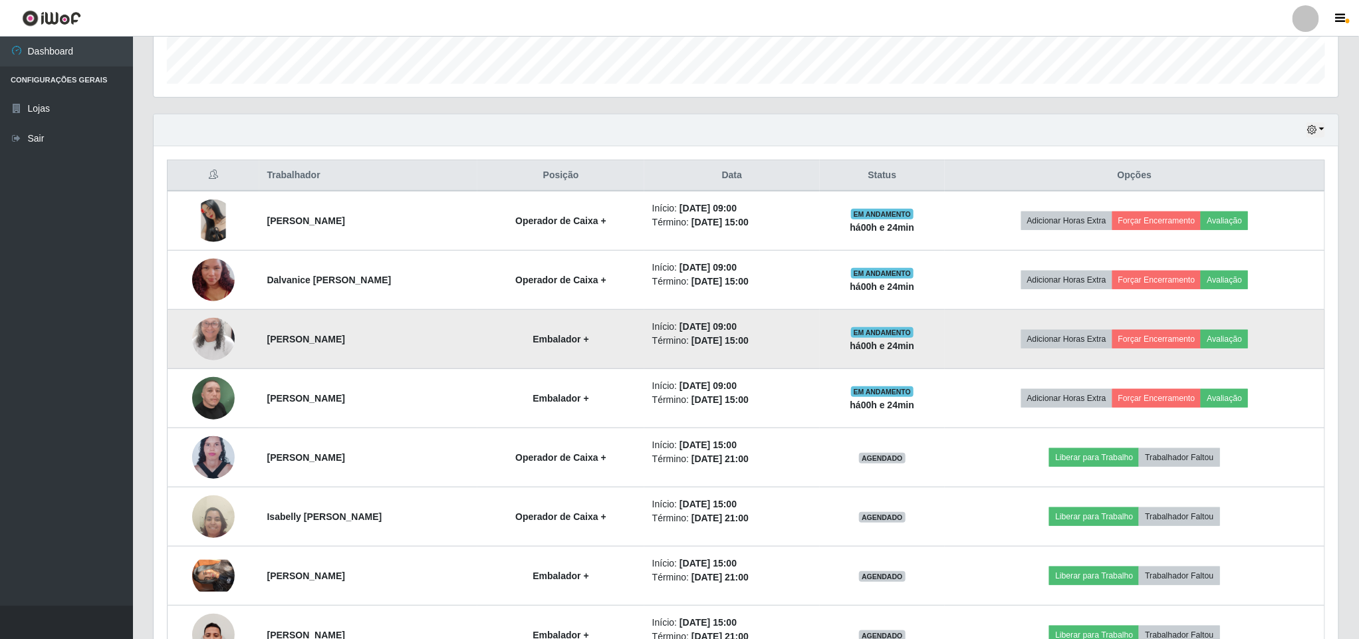
scroll to position [387, 0]
